Goal: Find contact information

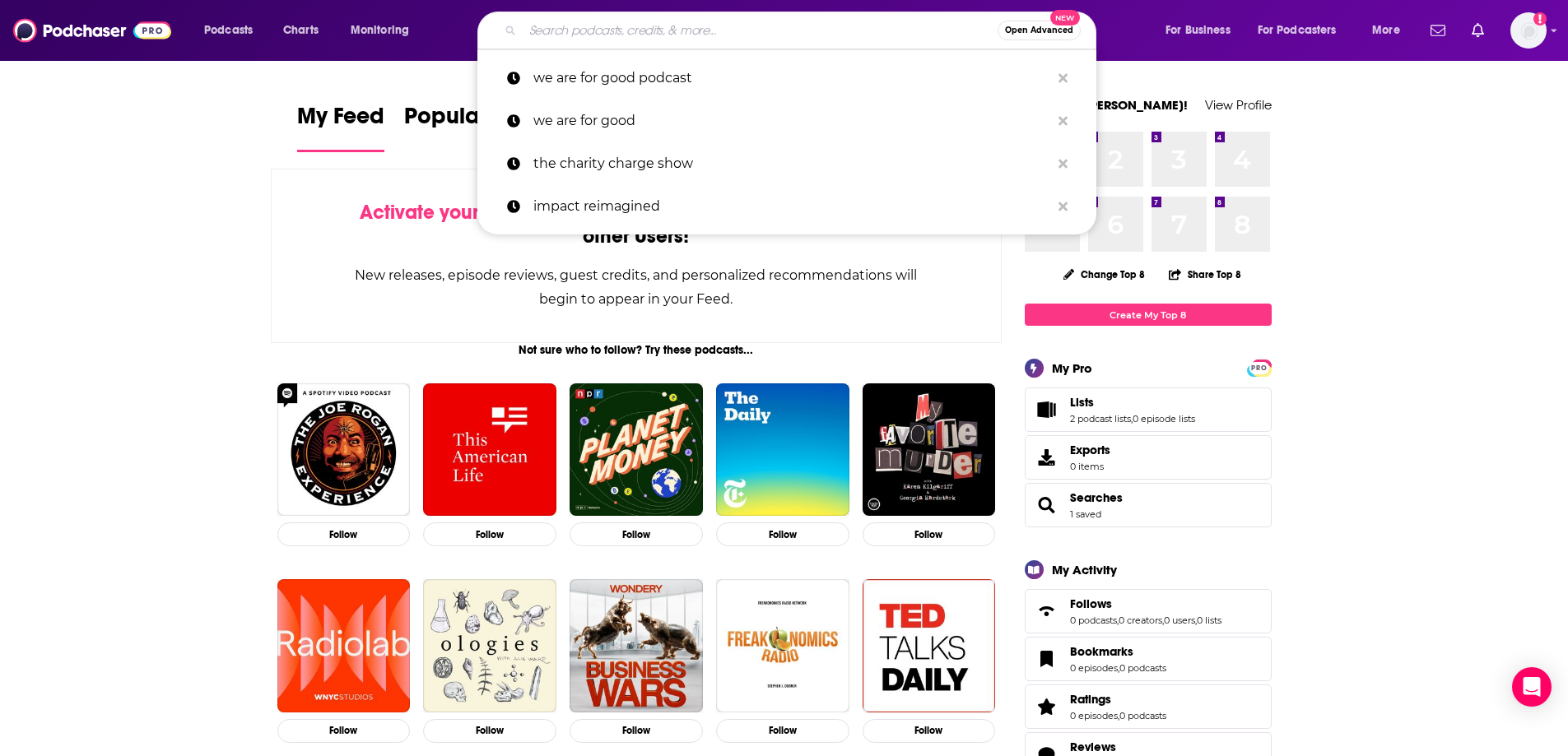
click at [535, 31] on input "Search podcasts, credits, & more..." at bounding box center [760, 30] width 475 height 26
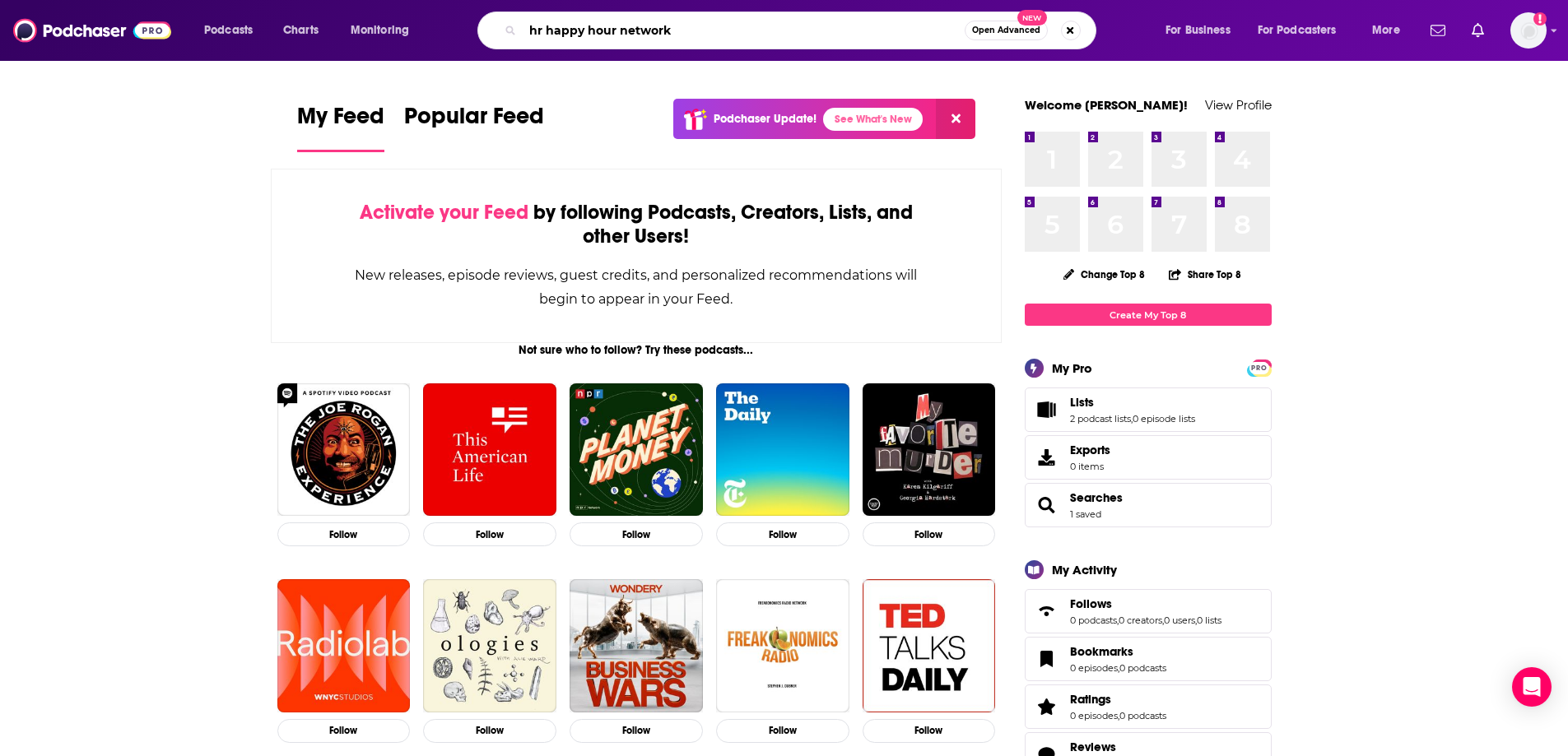
type input "hr happy hour network"
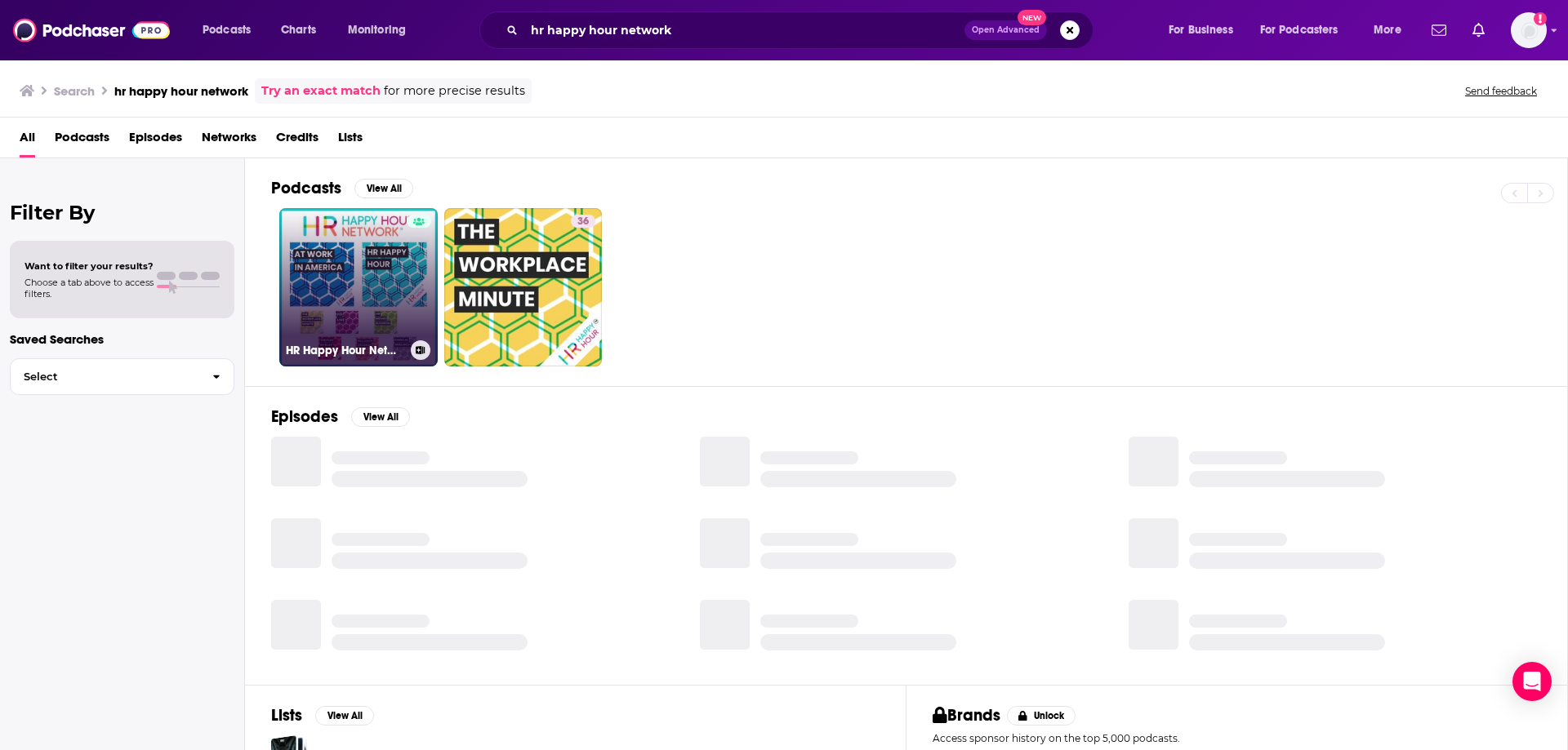
click at [375, 292] on link "HR Happy Hour Network" at bounding box center [359, 287] width 158 height 158
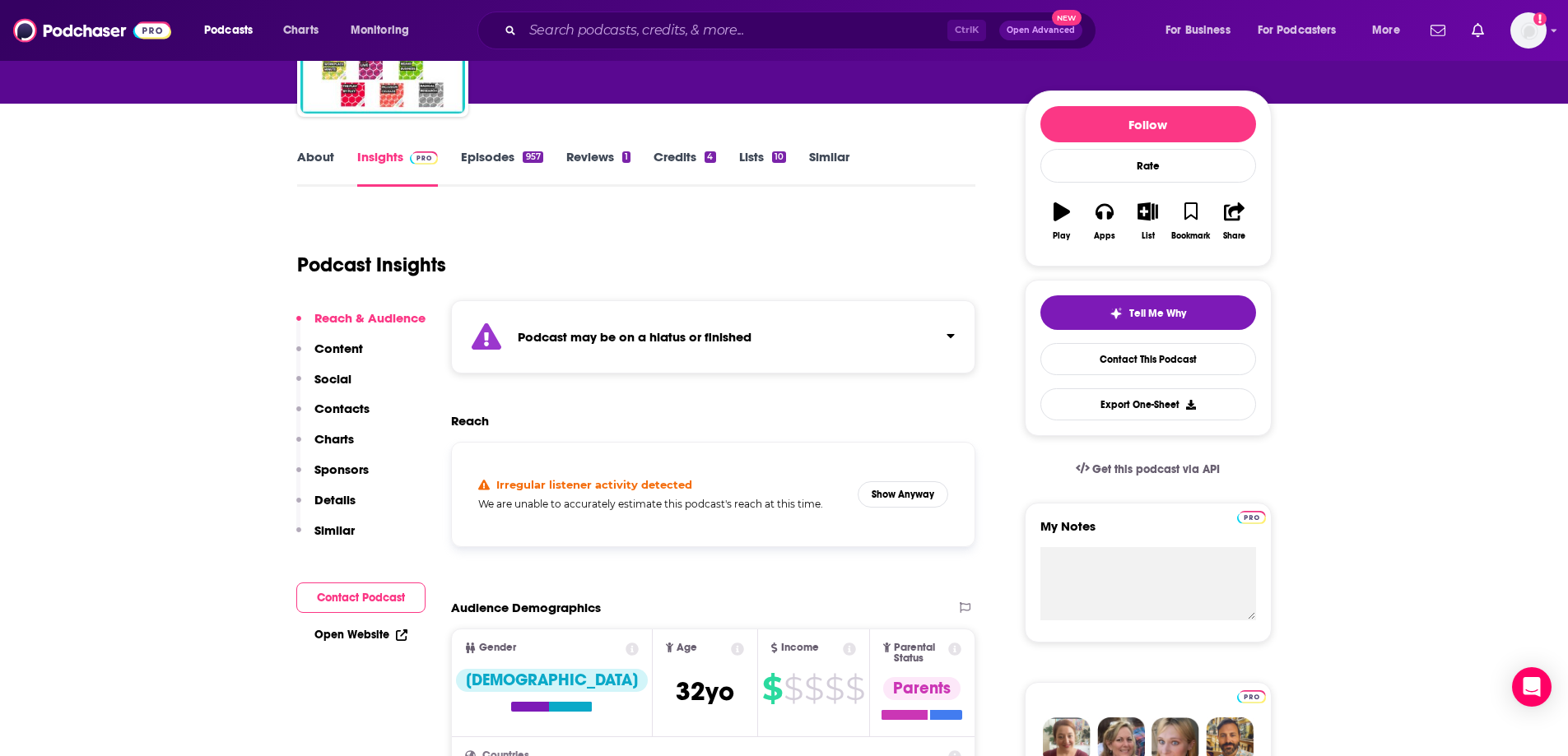
click at [341, 415] on p "Contacts" at bounding box center [342, 408] width 55 height 15
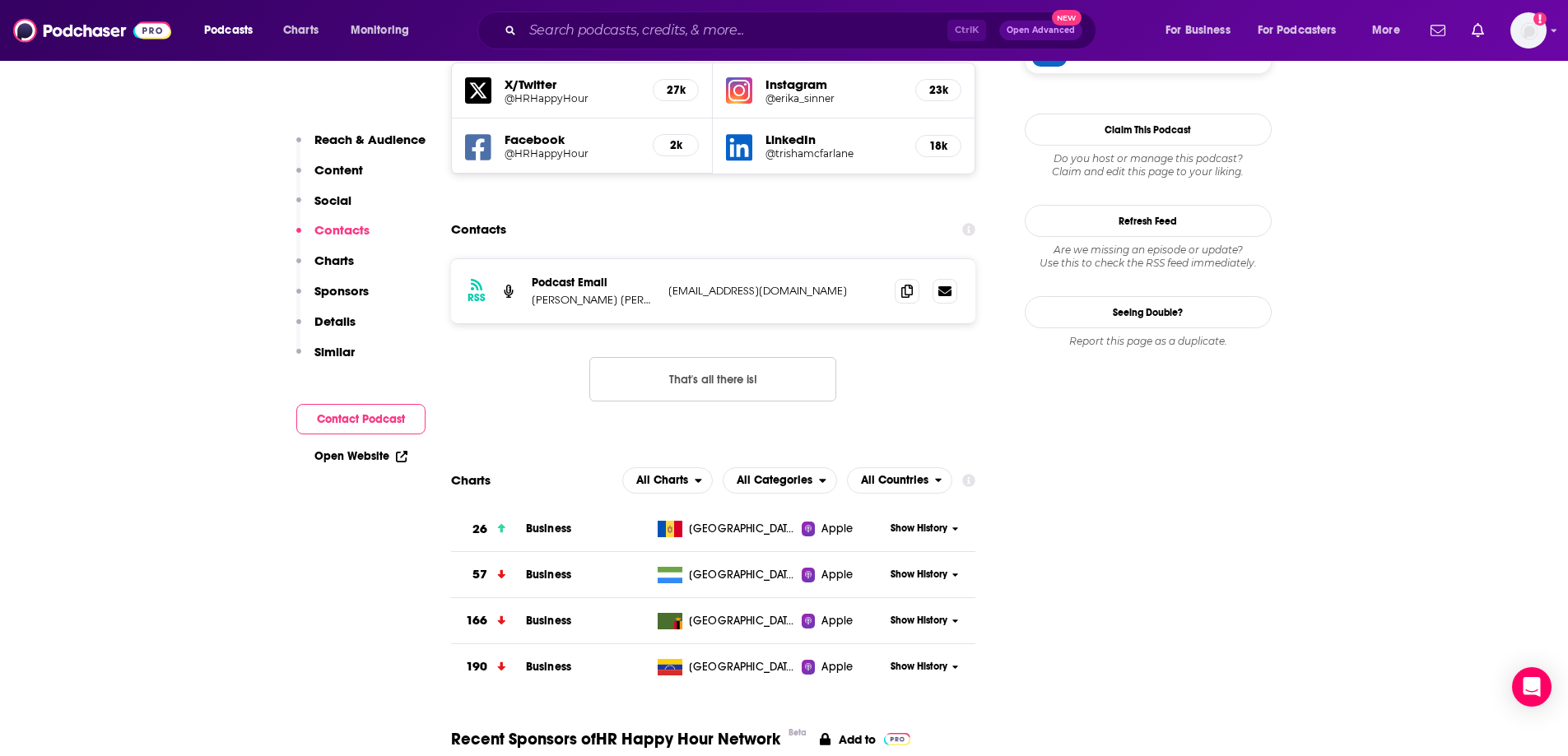
scroll to position [1498, 0]
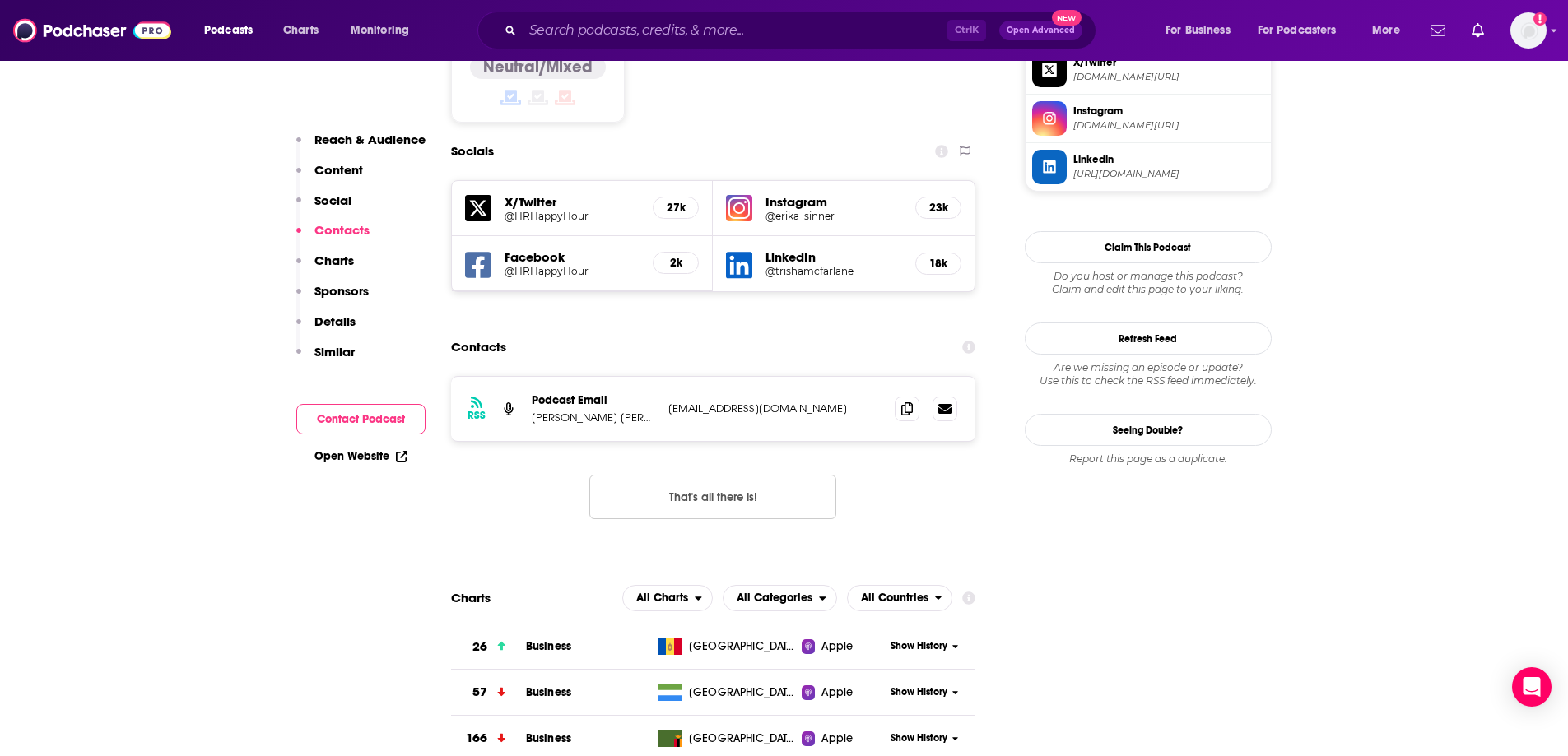
click at [583, 411] on p "[PERSON_NAME] [PERSON_NAME]" at bounding box center [594, 417] width 124 height 14
click at [910, 401] on icon at bounding box center [907, 408] width 12 height 14
click at [602, 28] on input "Search podcasts, credits, & more..." at bounding box center [735, 30] width 425 height 26
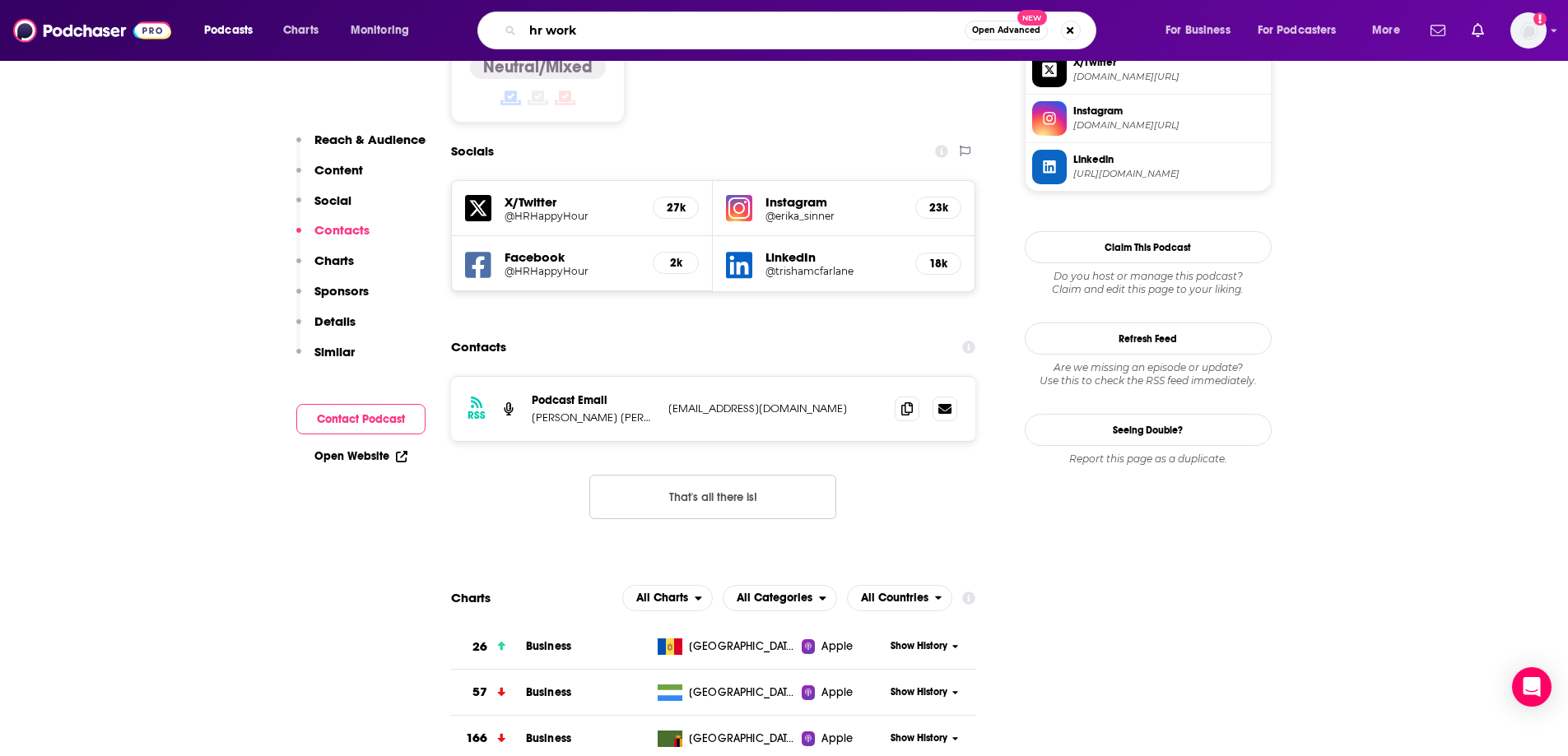
type input "hr works"
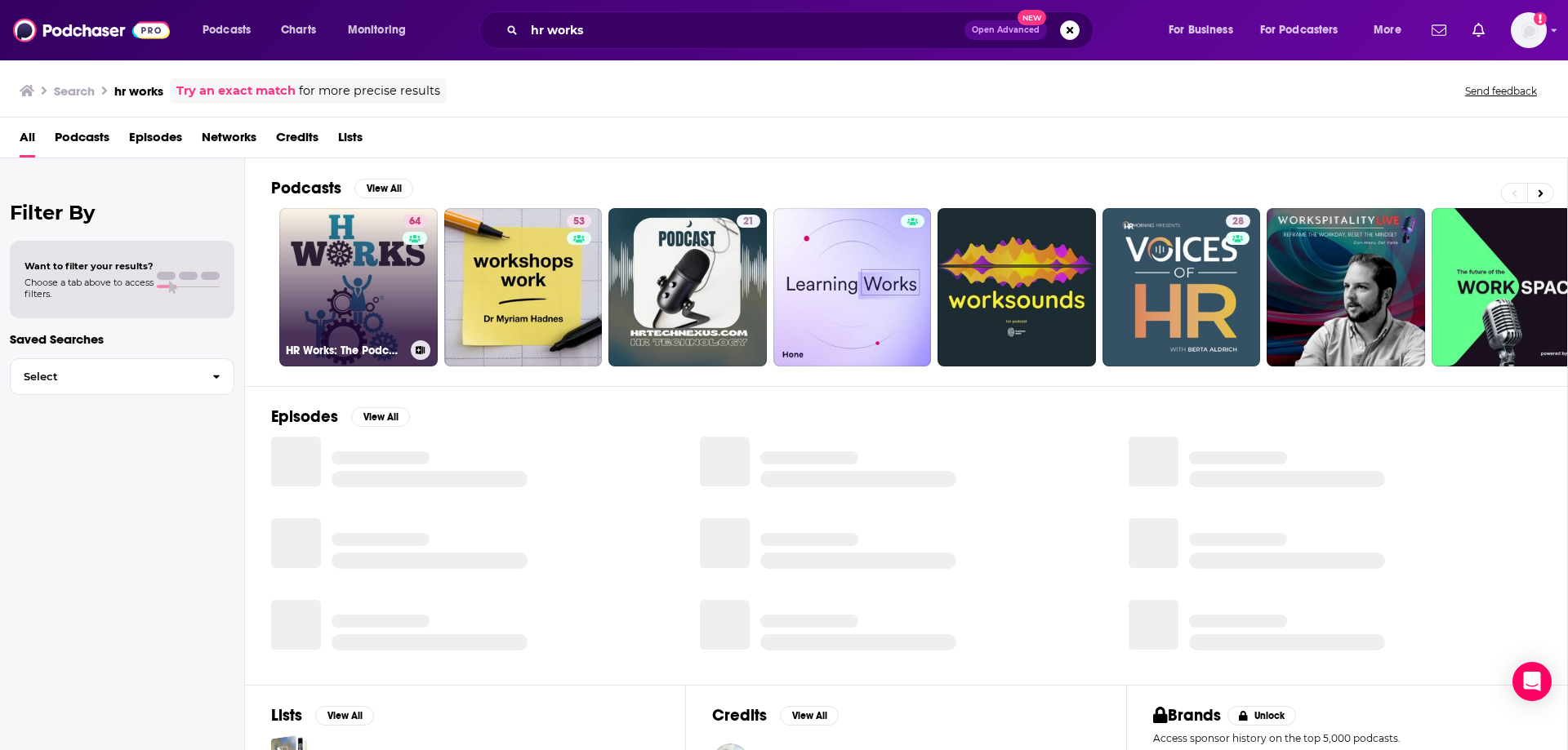
click at [407, 277] on div "64" at bounding box center [417, 277] width 29 height 125
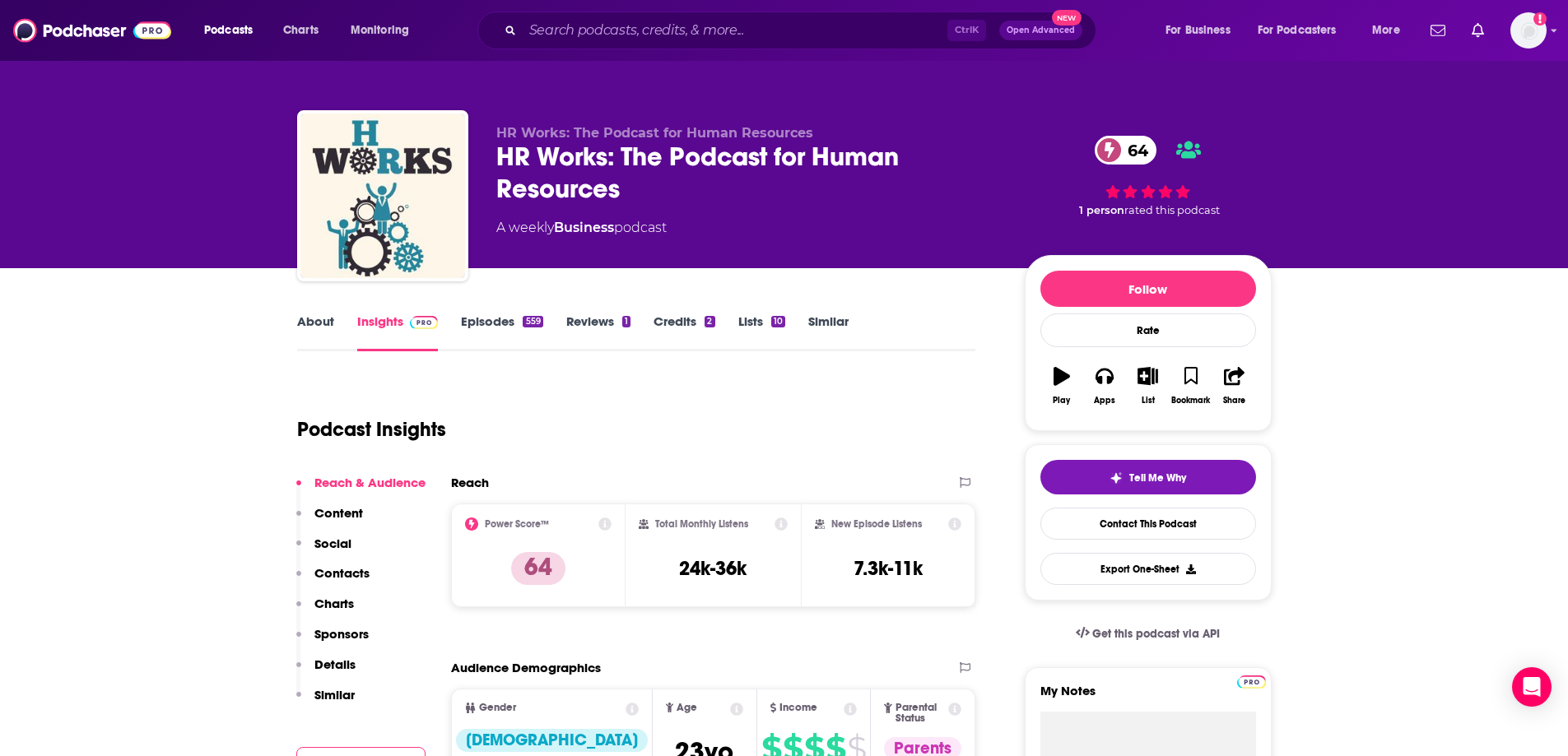
click at [354, 563] on div "Reach & Audience Content Social Contacts Charts Sponsors Details Similar" at bounding box center [361, 596] width 129 height 242
click at [365, 569] on p "Contacts" at bounding box center [342, 573] width 55 height 15
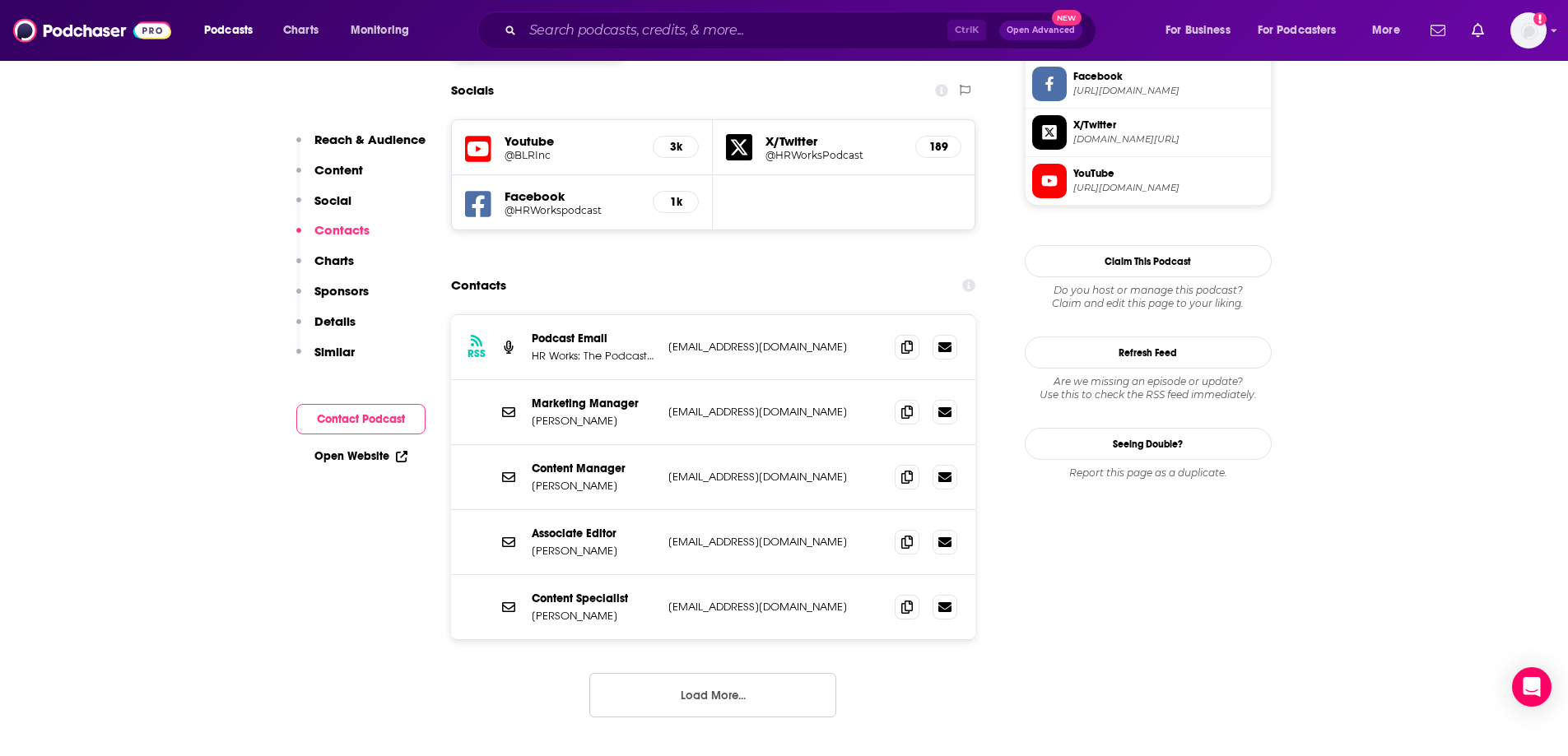
scroll to position [1474, 0]
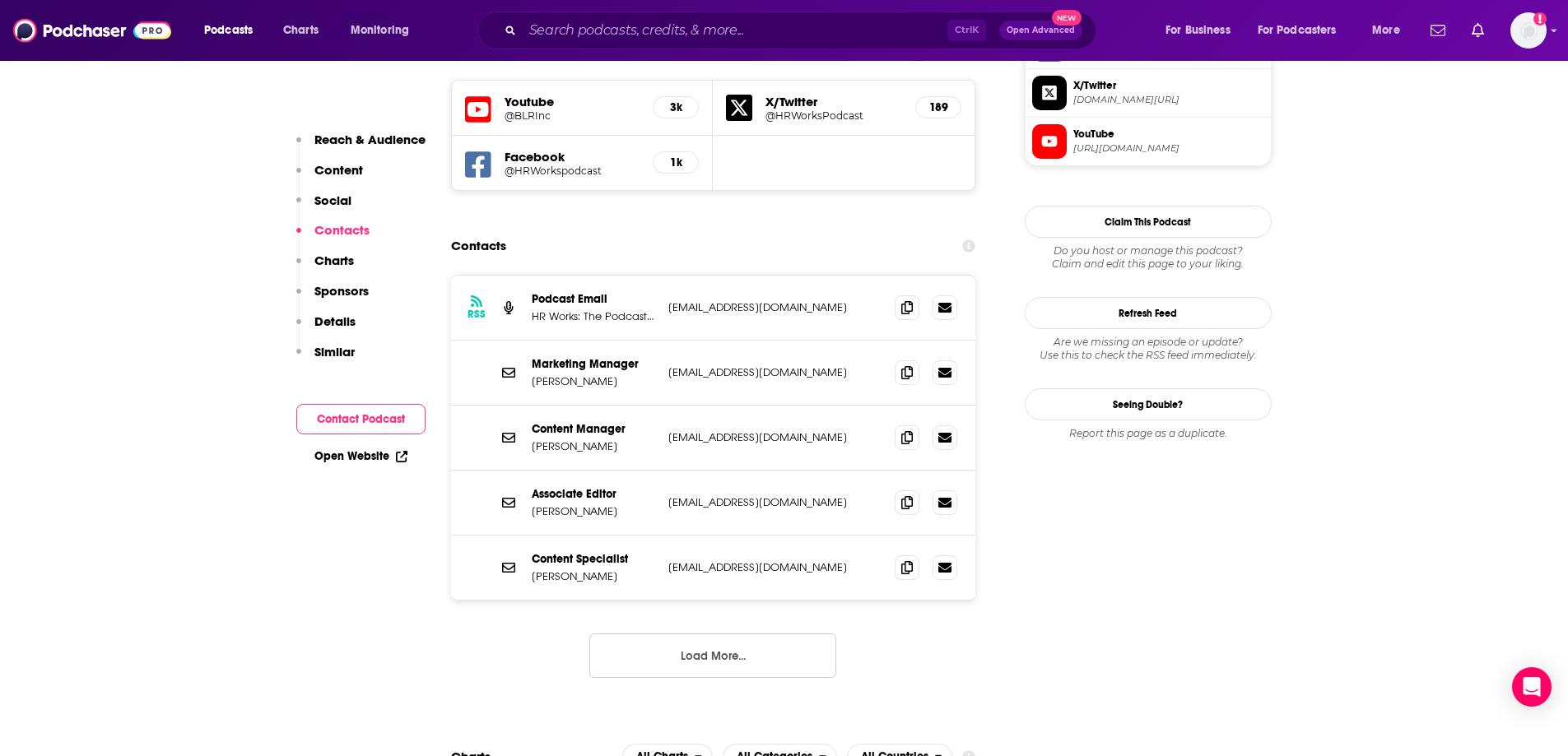
click at [703, 634] on button "Load More..." at bounding box center [713, 656] width 247 height 44
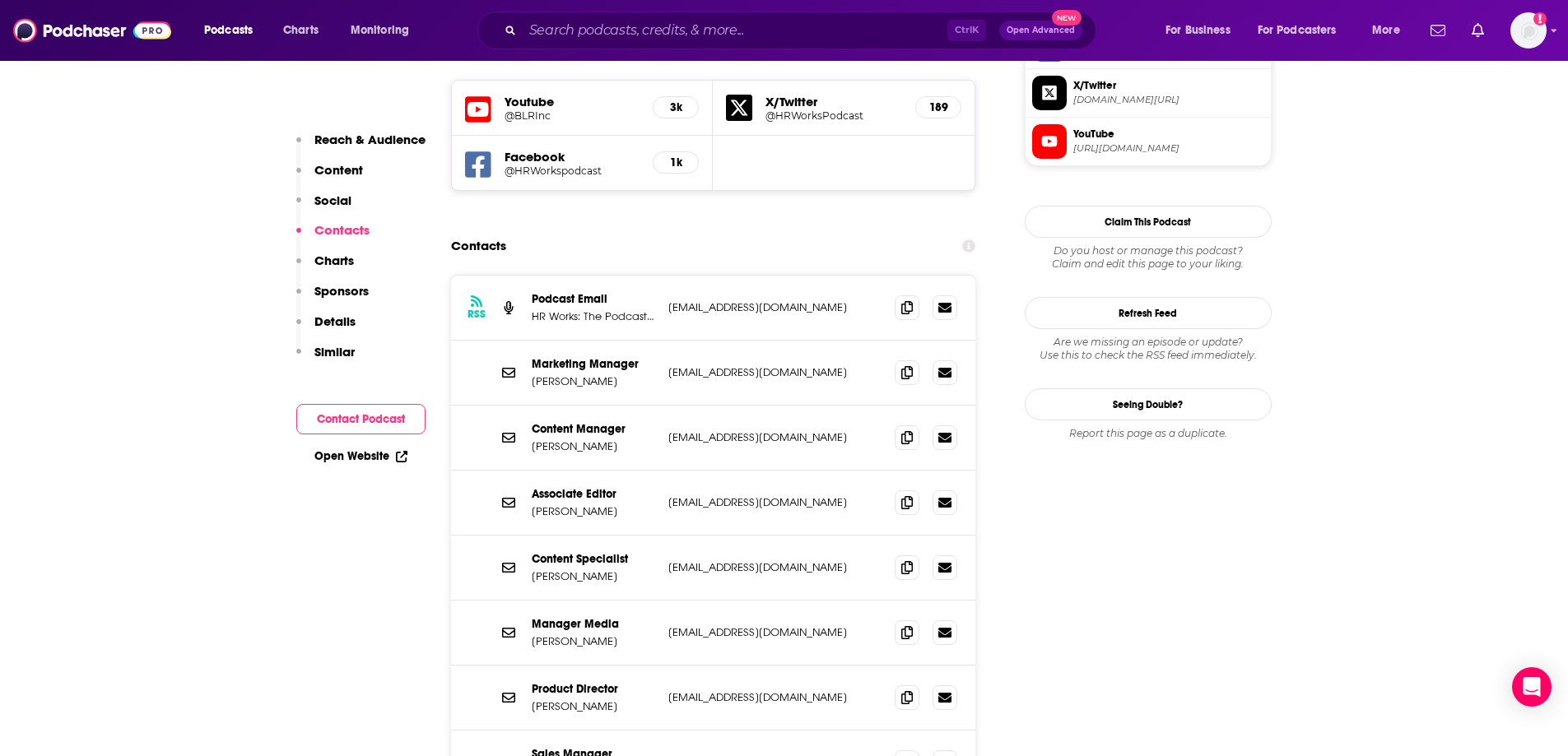
drag, startPoint x: 531, startPoint y: 425, endPoint x: 652, endPoint y: 443, distance: 122.3
click at [652, 471] on div "Associate Editor [PERSON_NAME] [PERSON_NAME][EMAIL_ADDRESS][DOMAIN_NAME] [EMAIL…" at bounding box center [714, 503] width 525 height 65
copy p "[PERSON_NAME]"
click at [642, 38] on input "Search podcasts, credits, & more..." at bounding box center [735, 30] width 425 height 26
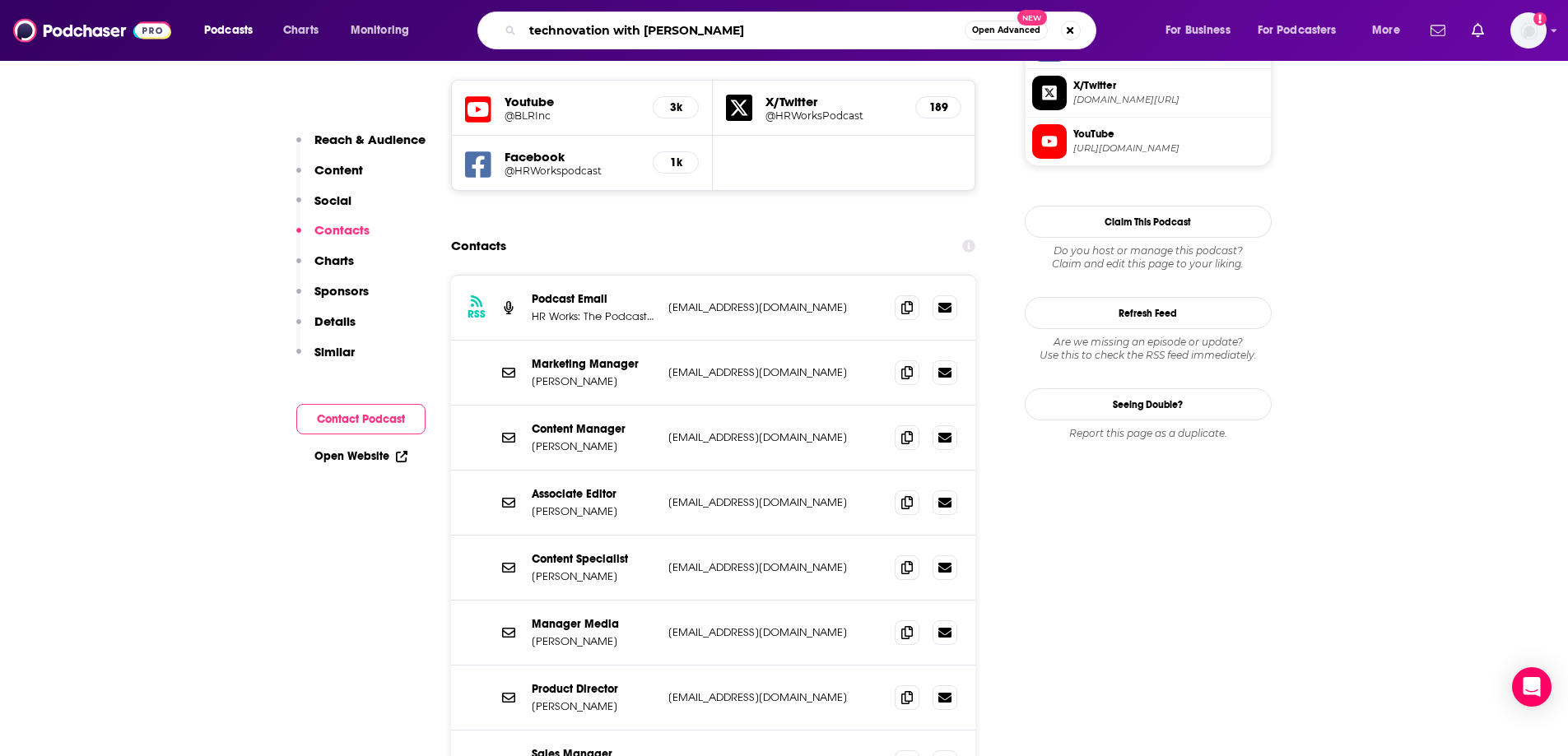
type input "technovation with [PERSON_NAME]"
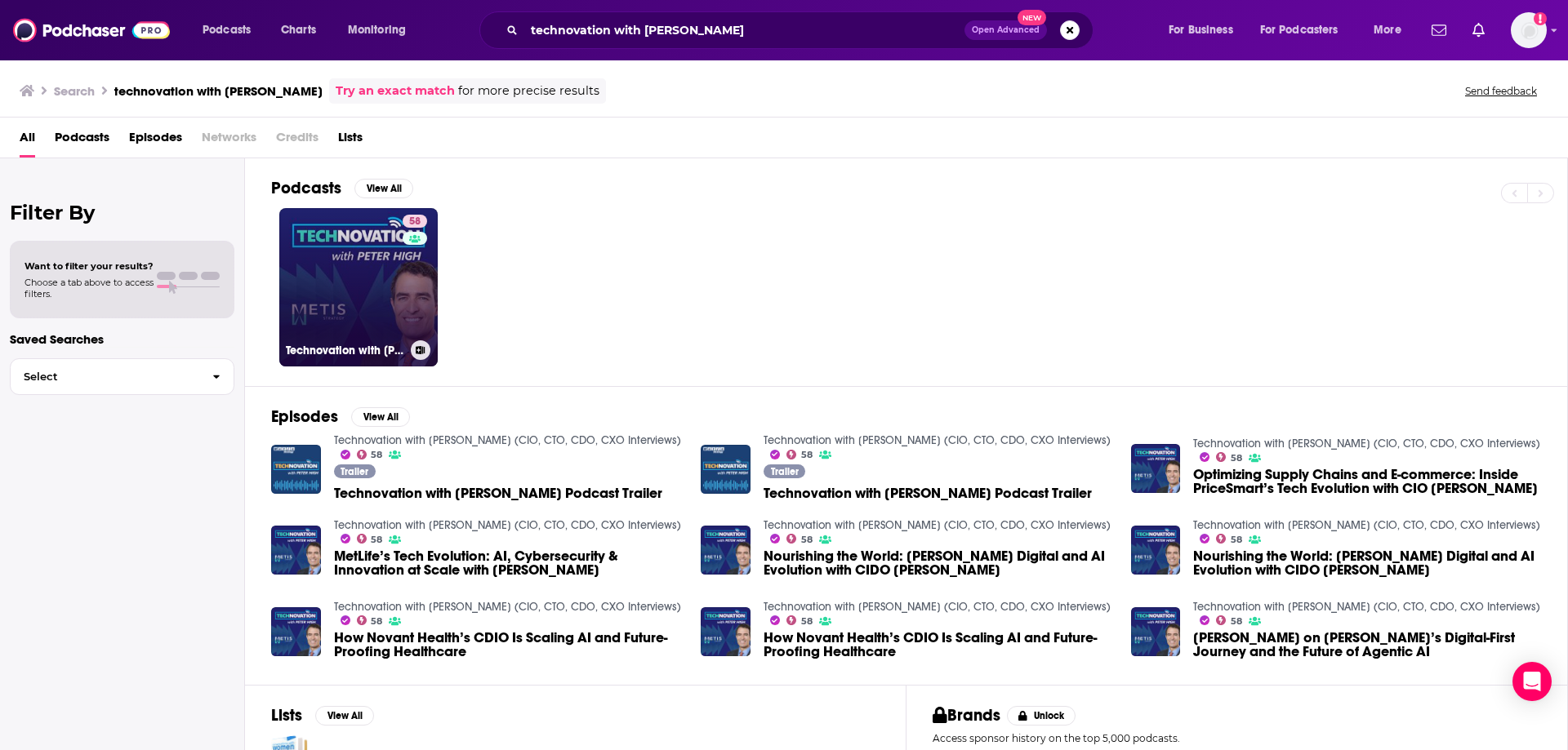
click at [314, 303] on link "58 Technovation with [PERSON_NAME] (CIO, CTO, CDO, CXO Interviews)" at bounding box center [359, 287] width 158 height 158
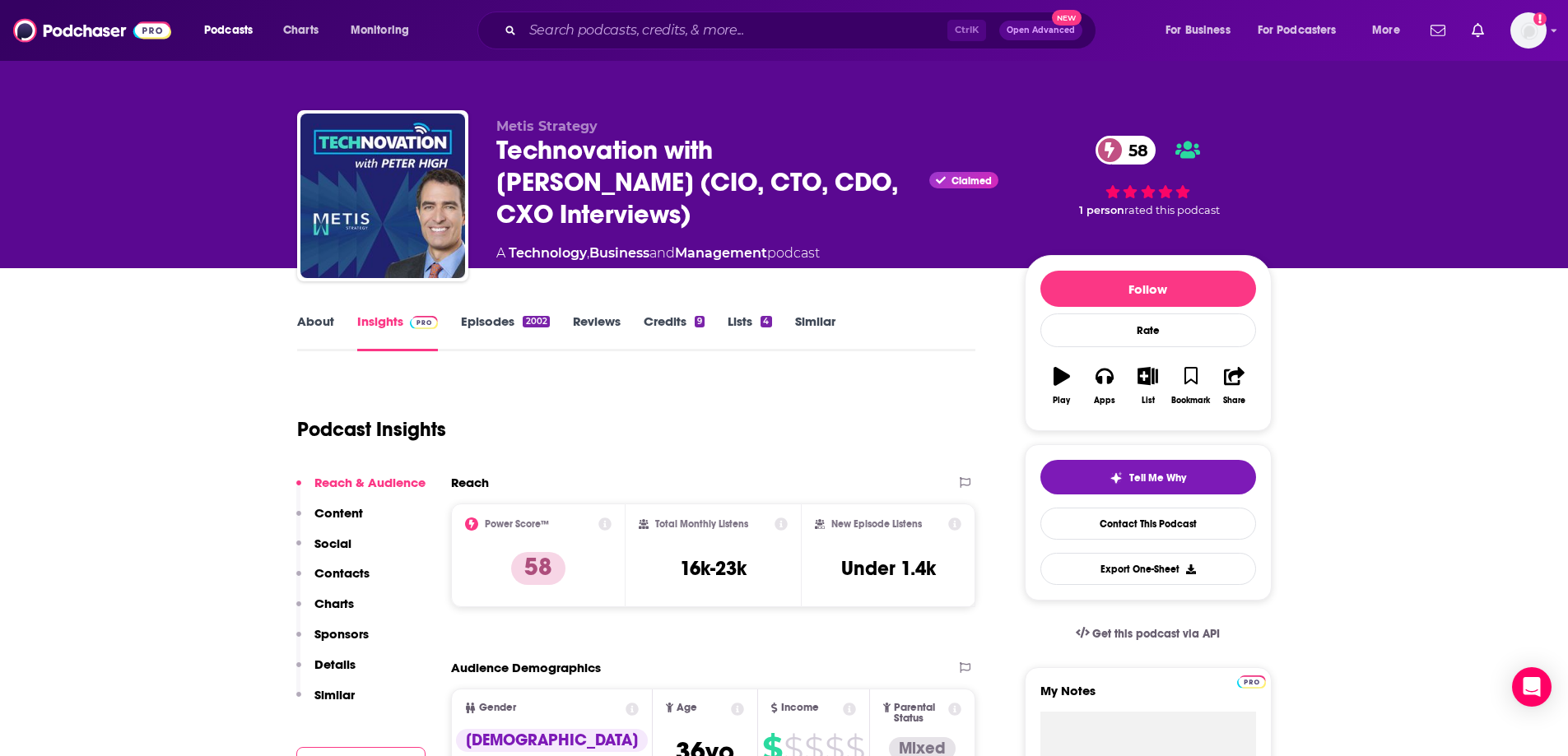
scroll to position [165, 0]
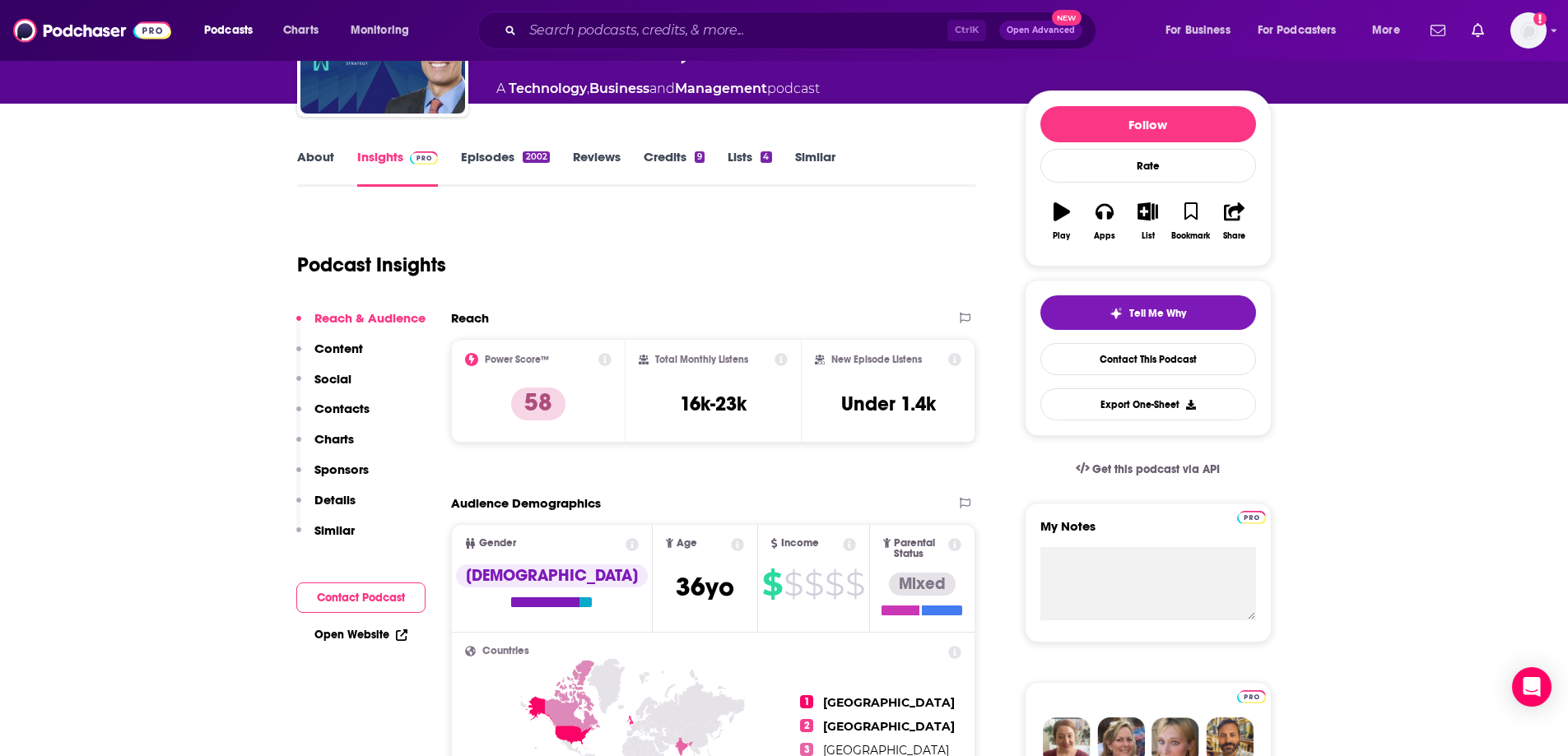
click at [342, 413] on p "Contacts" at bounding box center [342, 408] width 55 height 15
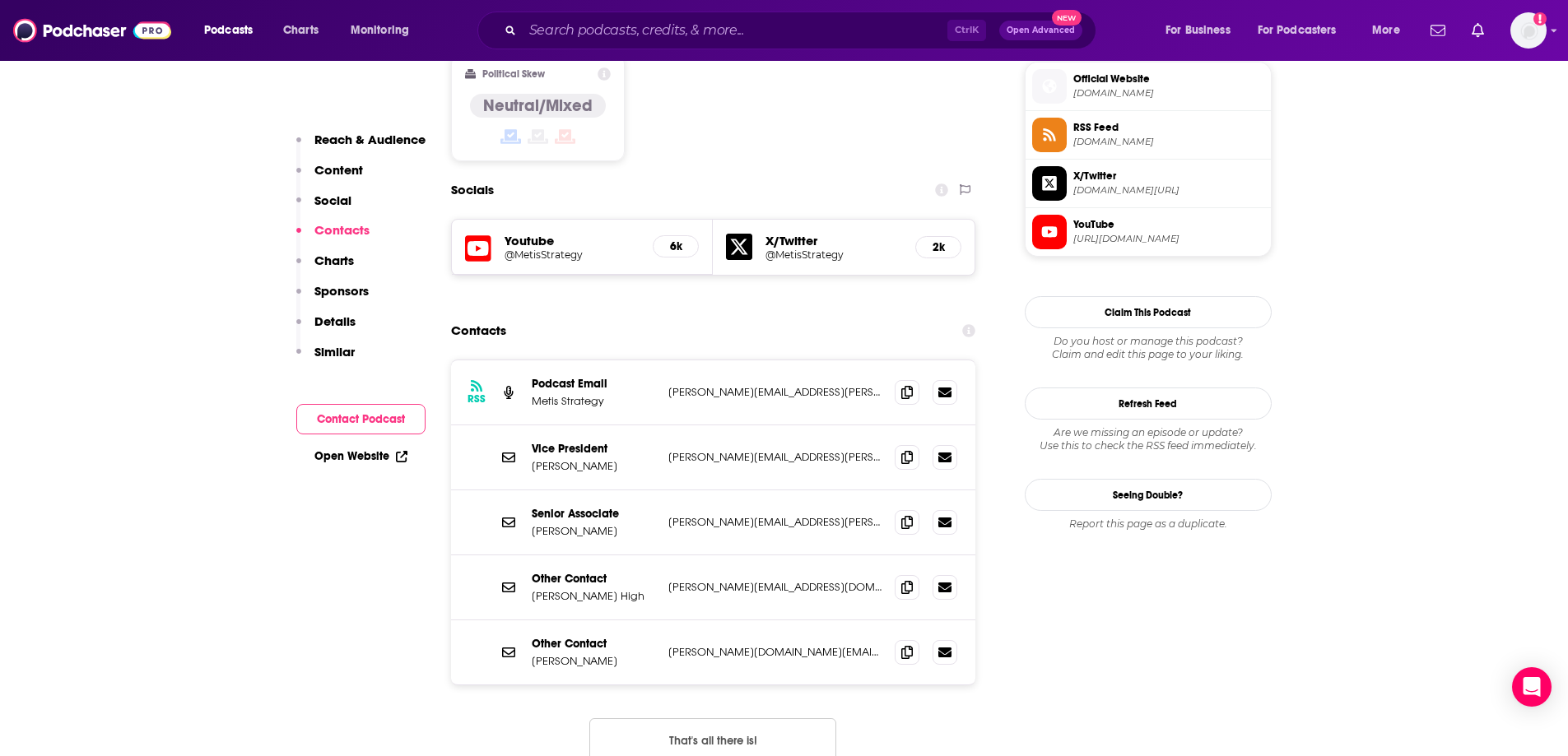
scroll to position [1337, 0]
click at [634, 716] on button "That's all there is!" at bounding box center [713, 738] width 247 height 44
click at [913, 578] on icon at bounding box center [907, 585] width 12 height 14
click at [589, 36] on input "Search podcasts, credits, & more..." at bounding box center [735, 30] width 425 height 26
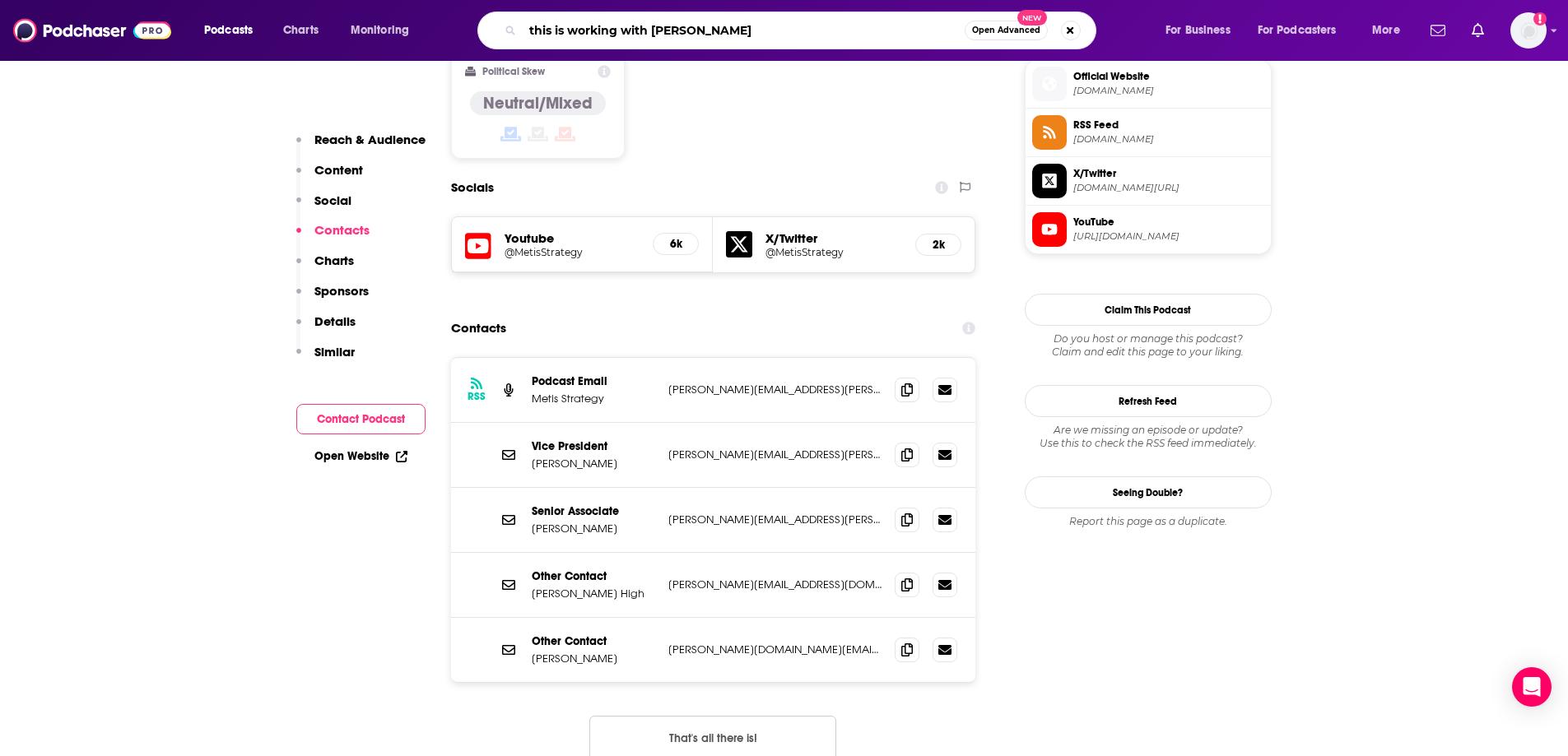
type input "this is working with [PERSON_NAME]"
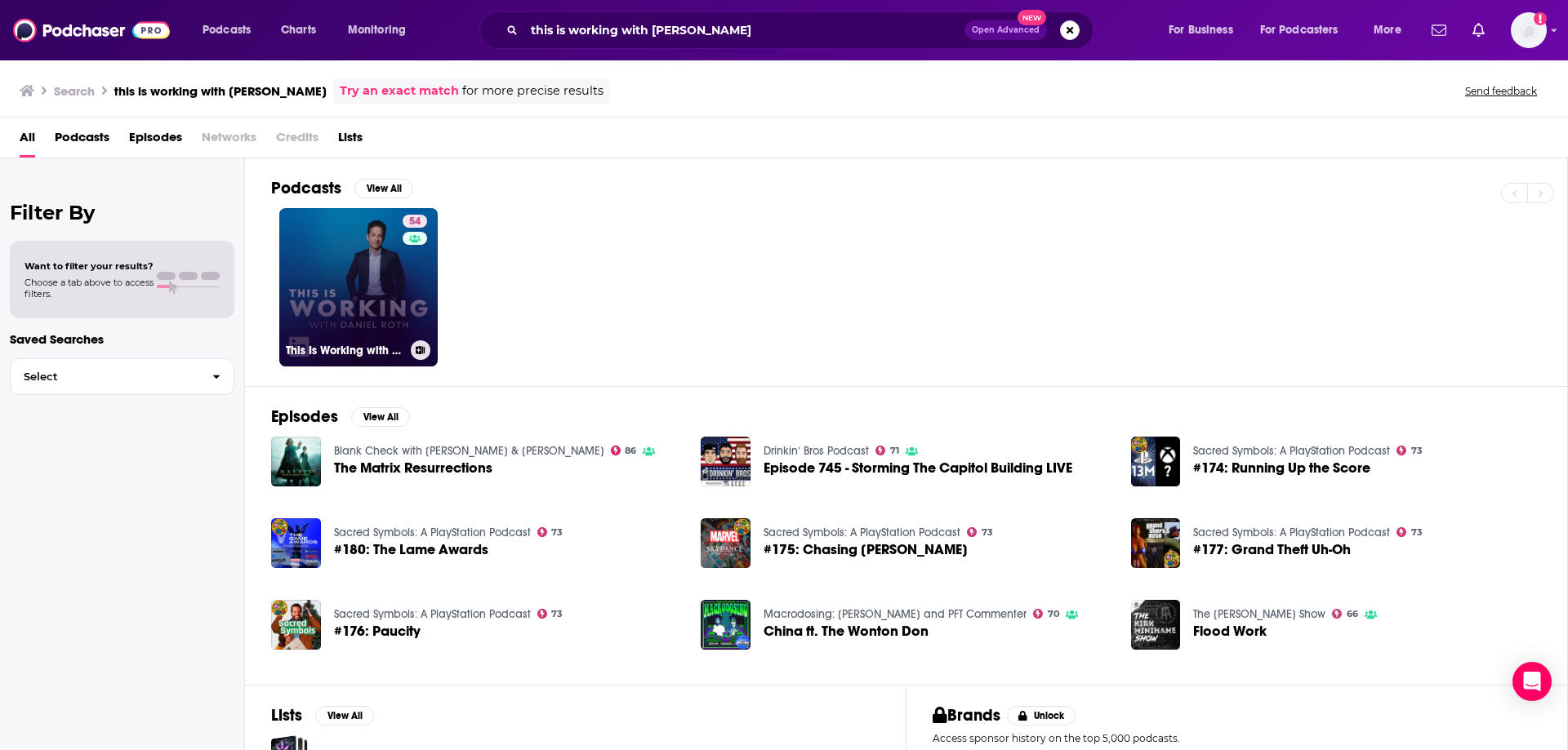
click at [396, 272] on link "54 This Is Working with [PERSON_NAME]" at bounding box center [359, 287] width 158 height 158
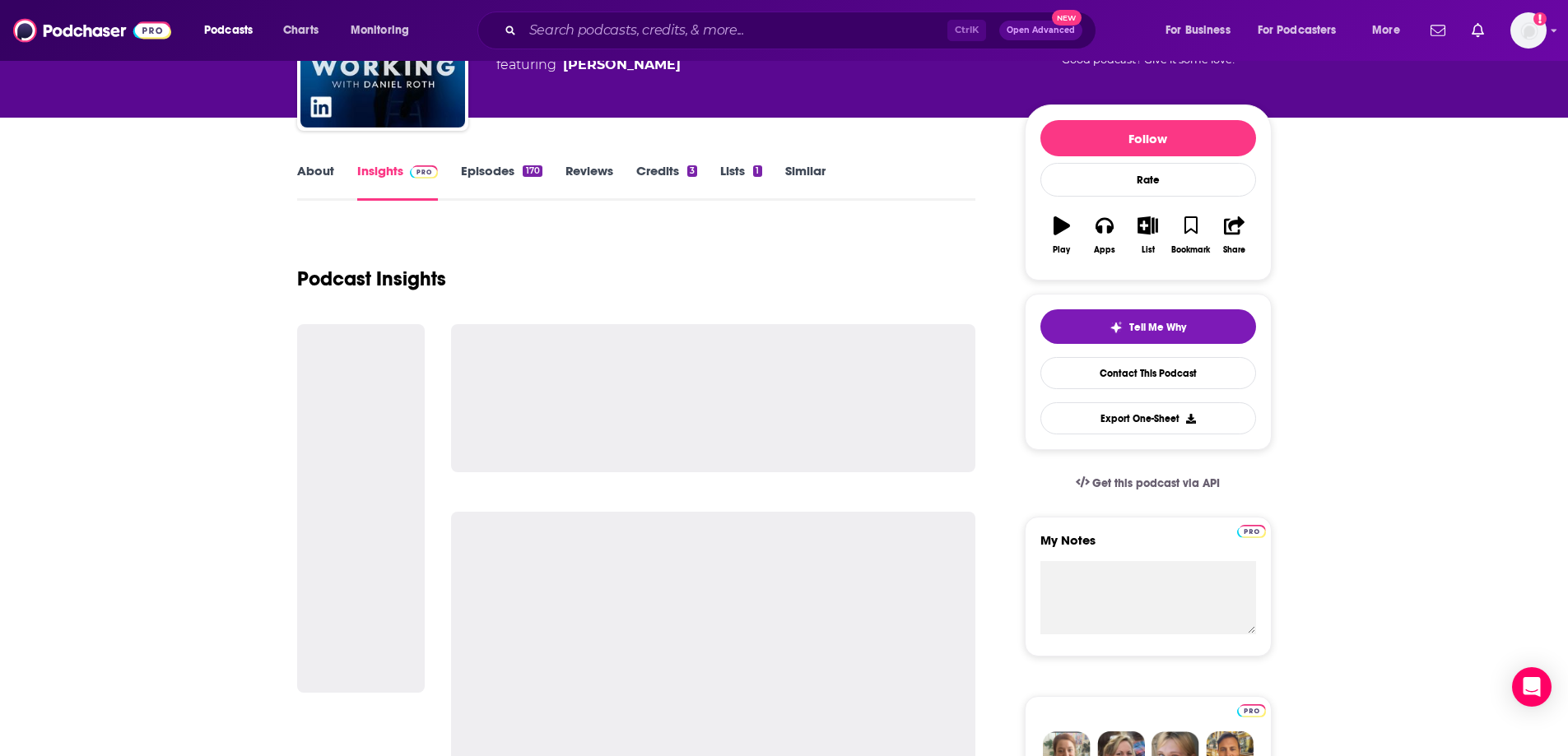
scroll to position [165, 0]
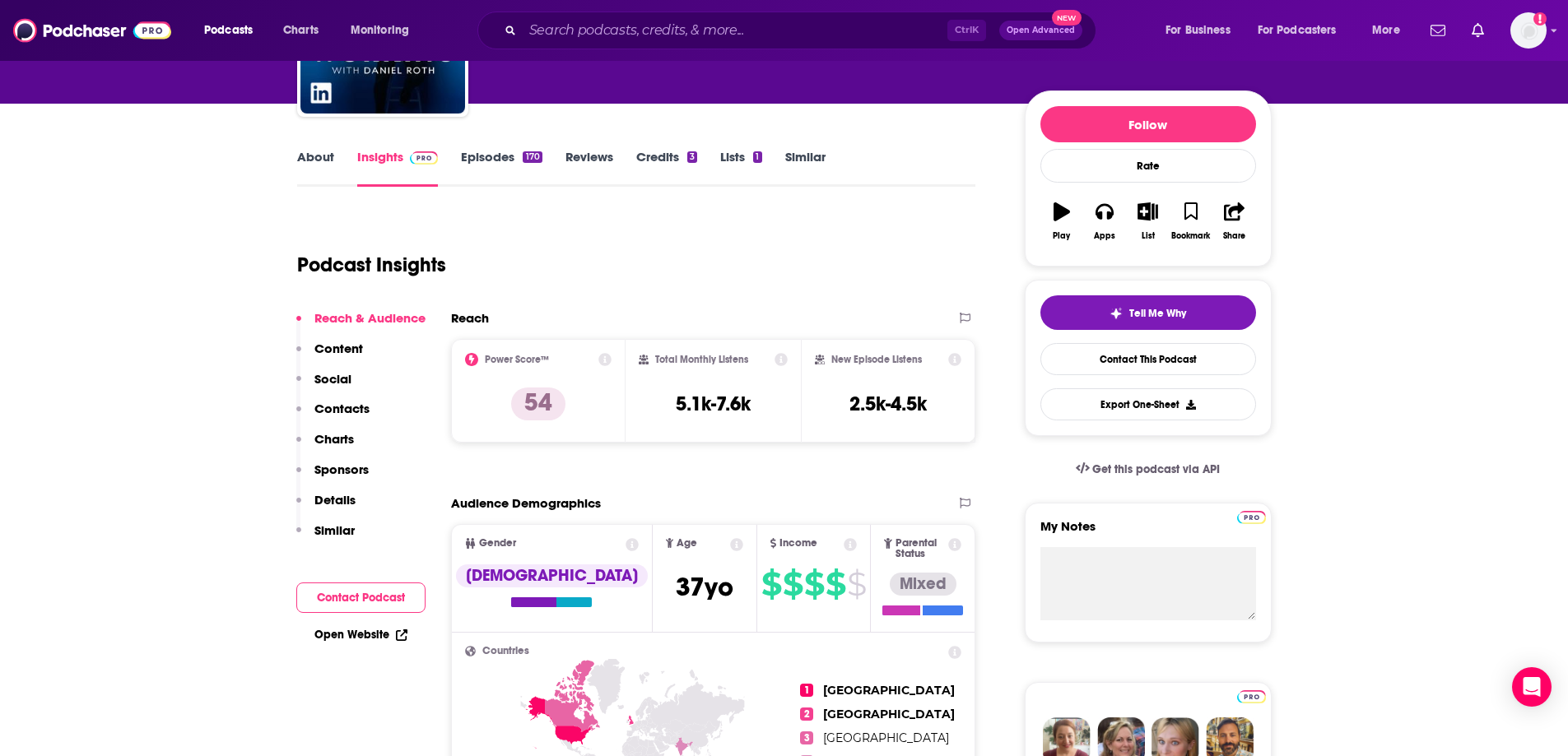
click at [343, 411] on p "Contacts" at bounding box center [342, 408] width 55 height 15
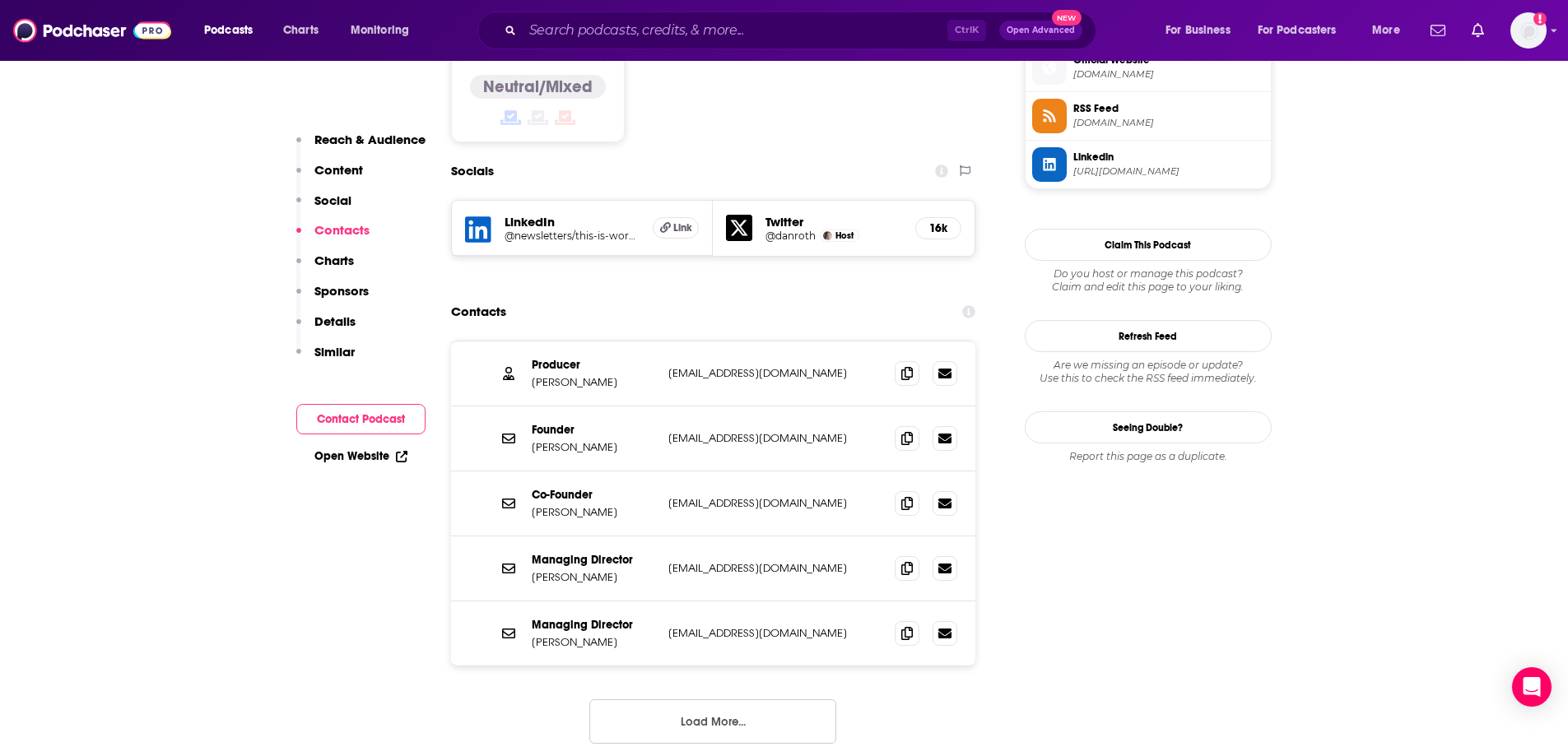
scroll to position [1357, 0]
